Goal: Task Accomplishment & Management: Complete application form

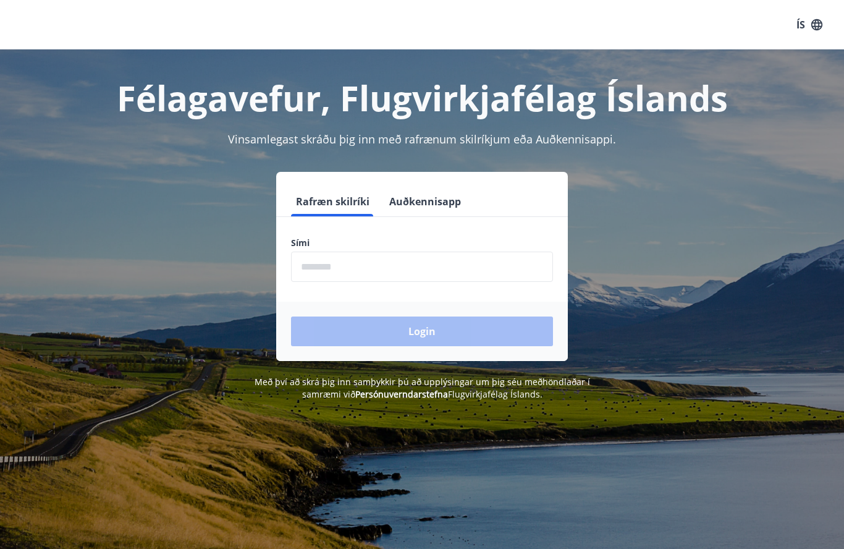
click at [365, 270] on input "phone" at bounding box center [422, 267] width 262 height 30
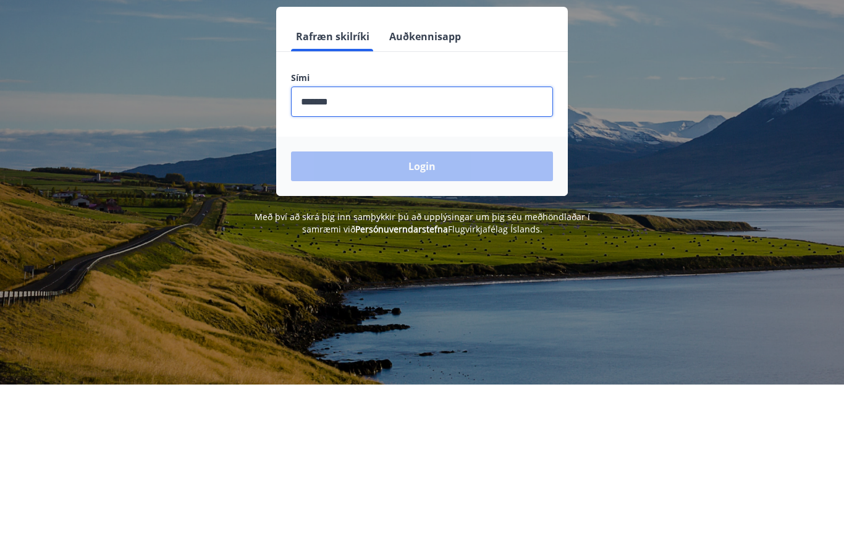
type input "********"
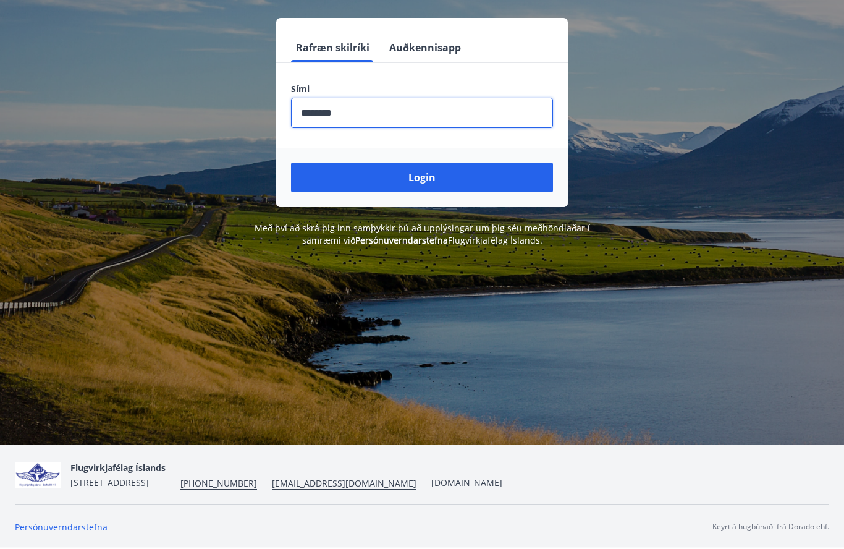
scroll to position [165, 0]
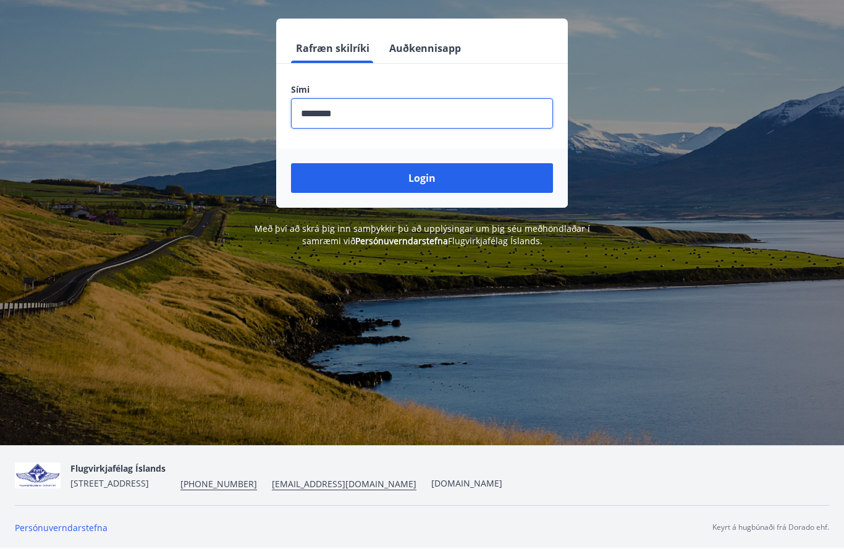
click at [430, 172] on button "Login" at bounding box center [422, 178] width 262 height 30
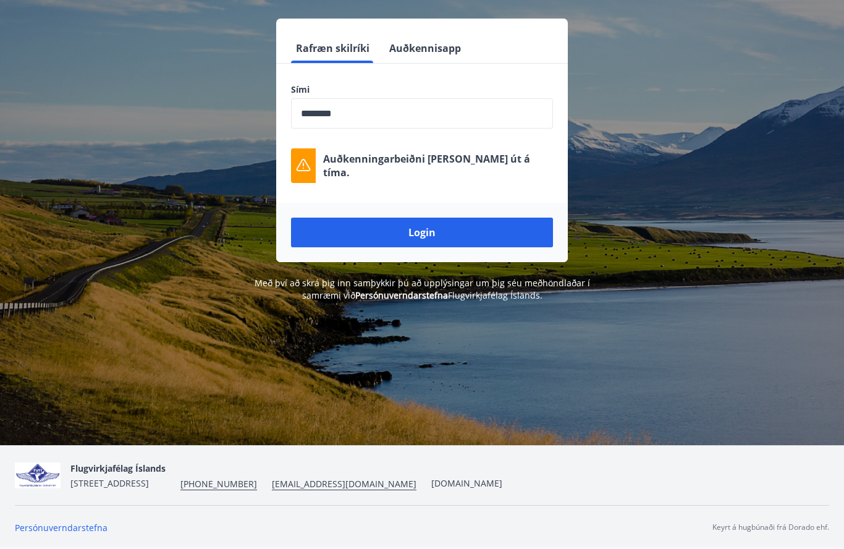
click at [429, 218] on button "Login" at bounding box center [422, 233] width 262 height 30
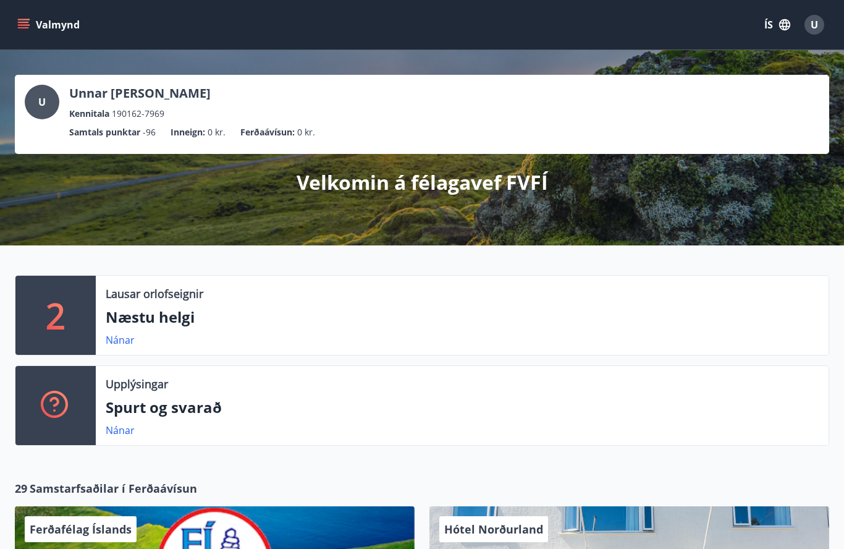
click at [27, 28] on icon "menu" at bounding box center [23, 27] width 11 height 1
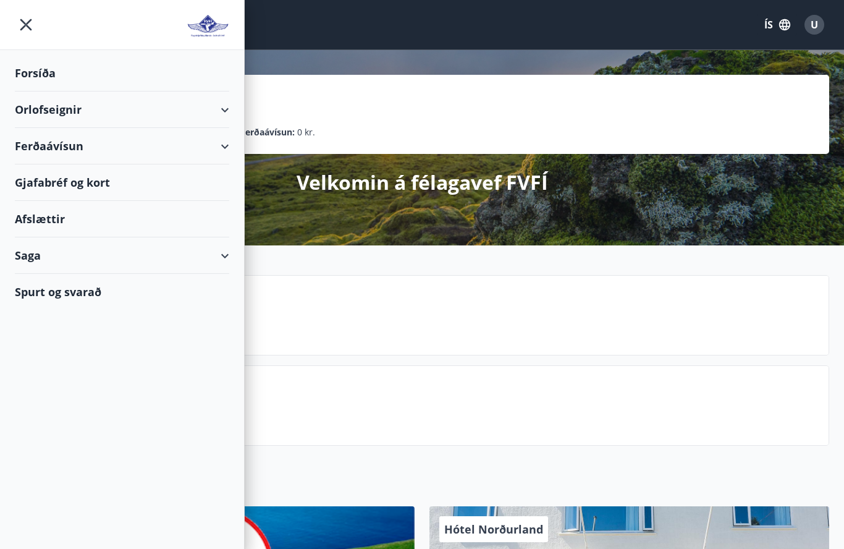
click at [224, 142] on div "Ferðaávísun" at bounding box center [122, 146] width 215 height 36
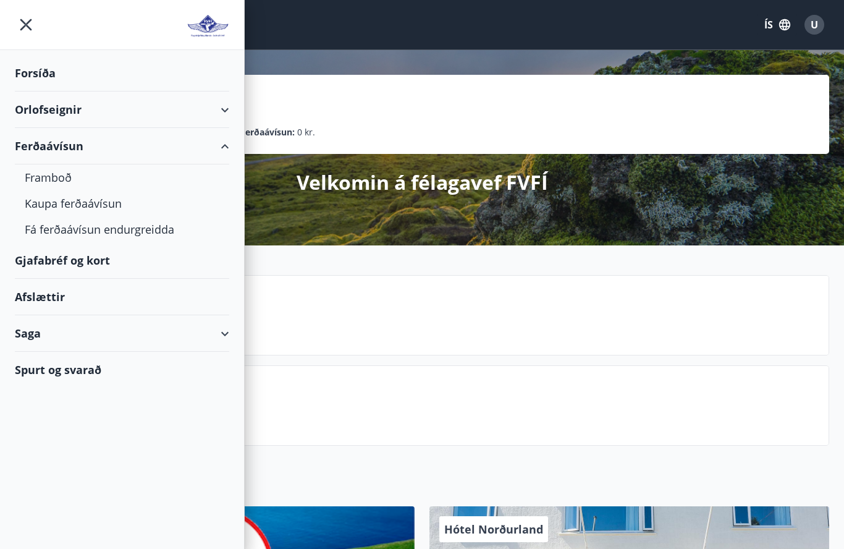
click at [110, 63] on div "Forsíða" at bounding box center [122, 73] width 215 height 36
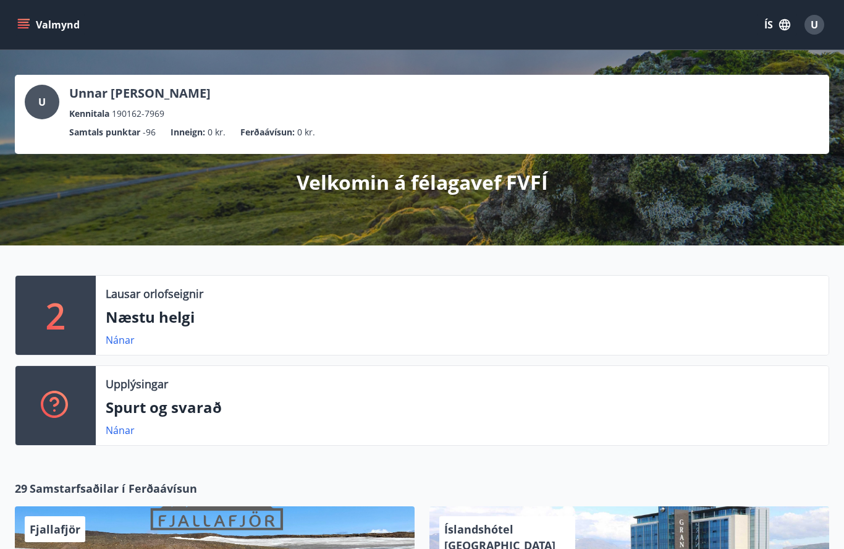
click at [19, 30] on icon "menu" at bounding box center [23, 25] width 12 height 12
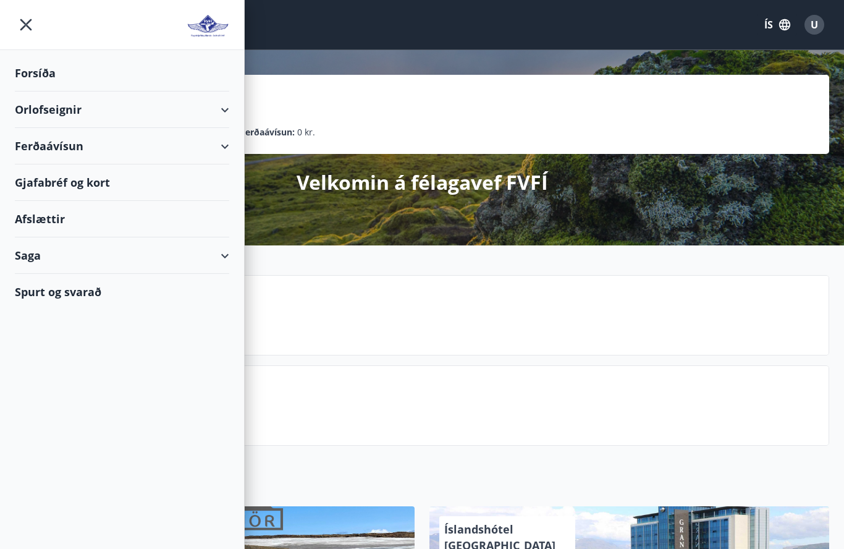
click at [231, 257] on icon at bounding box center [225, 255] width 15 height 15
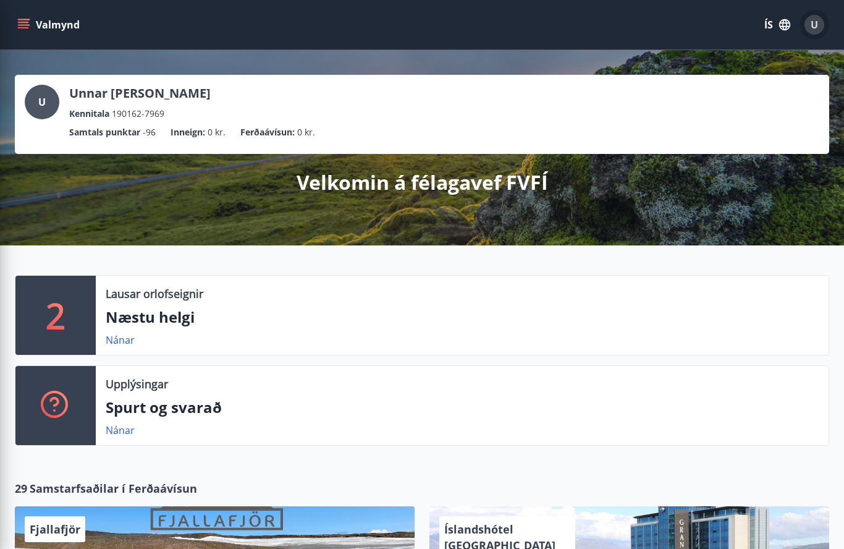
click at [817, 24] on span "U" at bounding box center [814, 25] width 7 height 14
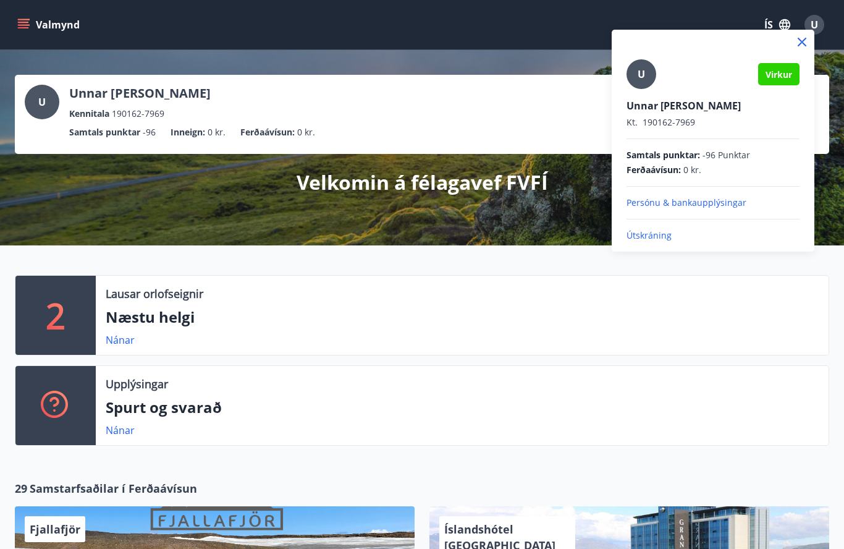
click at [802, 29] on div at bounding box center [422, 274] width 844 height 549
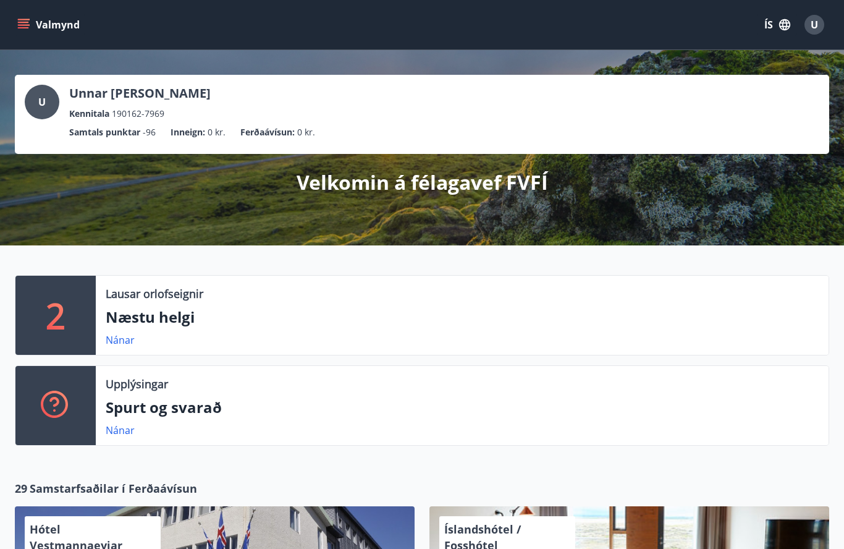
click at [193, 404] on p "Spurt og svarað" at bounding box center [462, 407] width 713 height 21
click at [121, 435] on link "Nánar" at bounding box center [120, 430] width 29 height 14
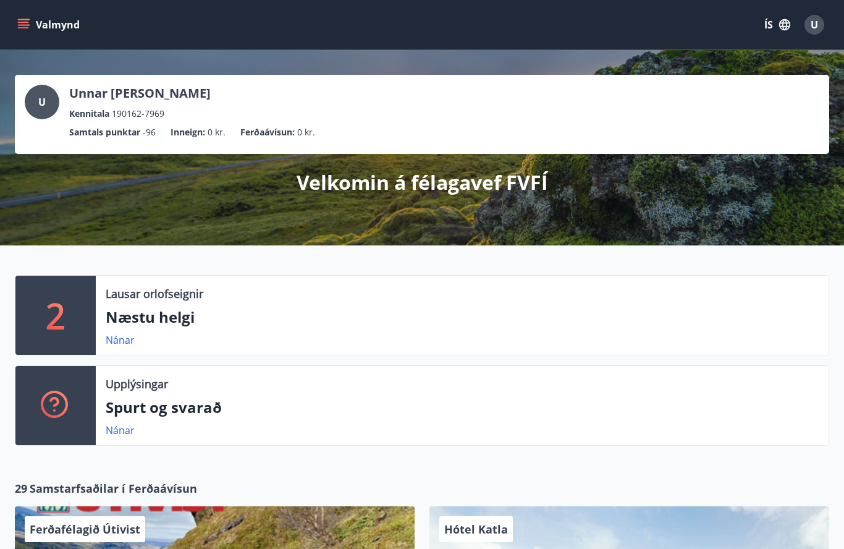
click at [783, 24] on icon "button" at bounding box center [784, 24] width 11 height 11
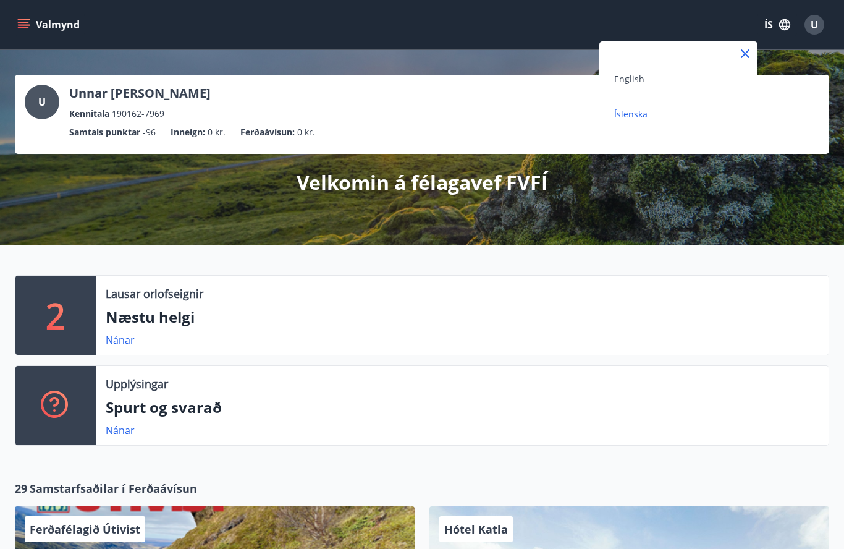
click at [53, 23] on div at bounding box center [422, 274] width 844 height 549
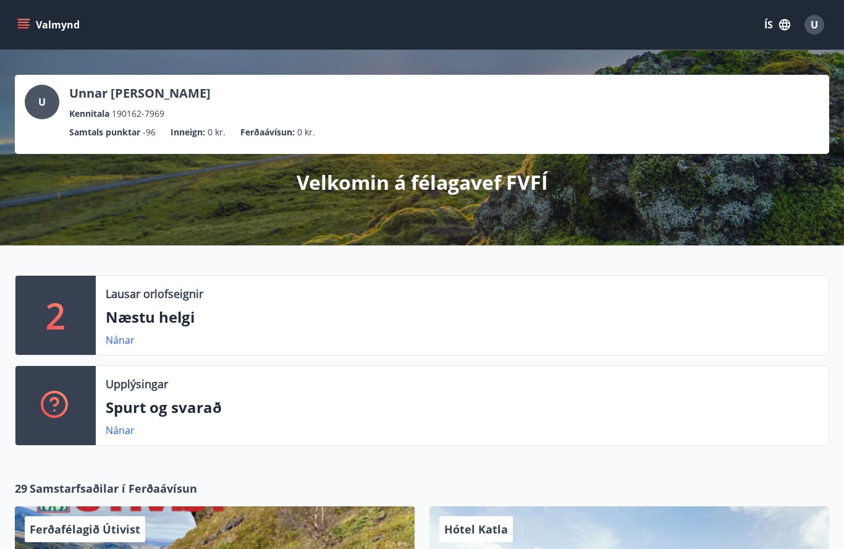
click at [25, 24] on icon "menu" at bounding box center [23, 25] width 12 height 12
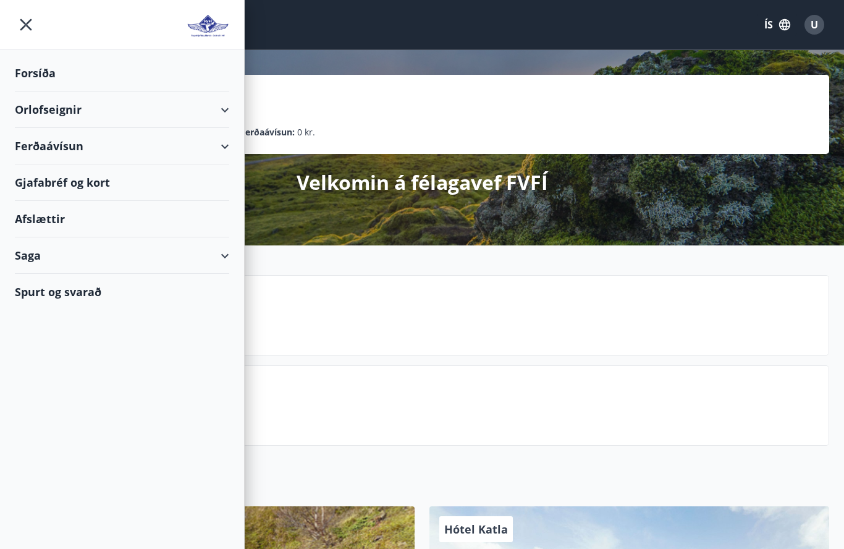
click at [52, 72] on div "Forsíða" at bounding box center [122, 73] width 215 height 36
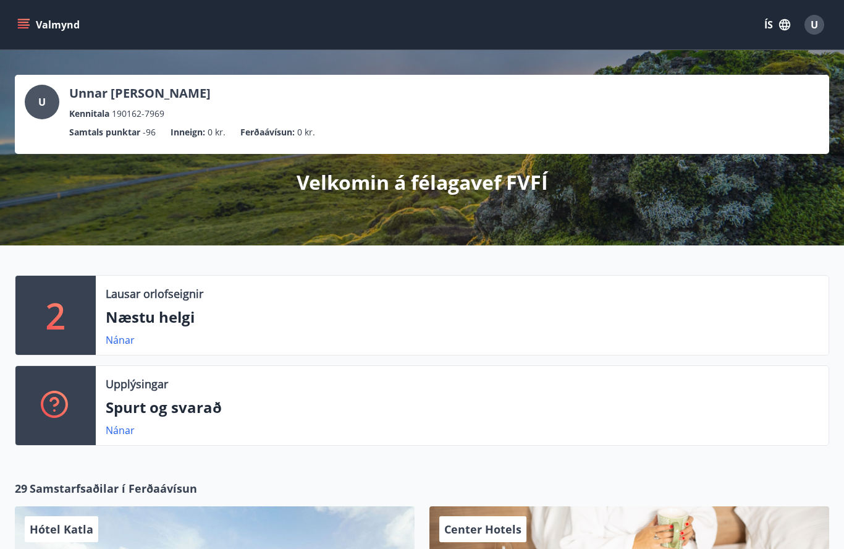
click at [28, 29] on icon "menu" at bounding box center [23, 25] width 12 height 12
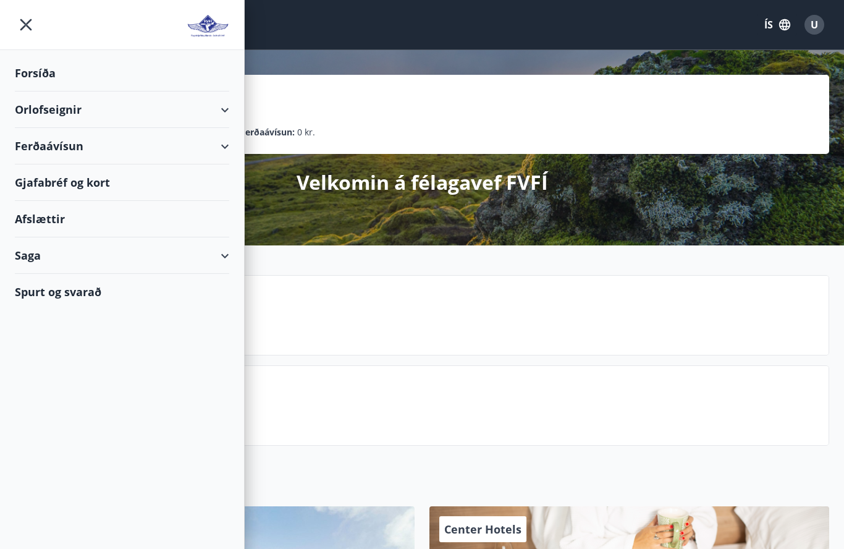
click at [211, 22] on img at bounding box center [208, 26] width 43 height 25
